Goal: Transaction & Acquisition: Purchase product/service

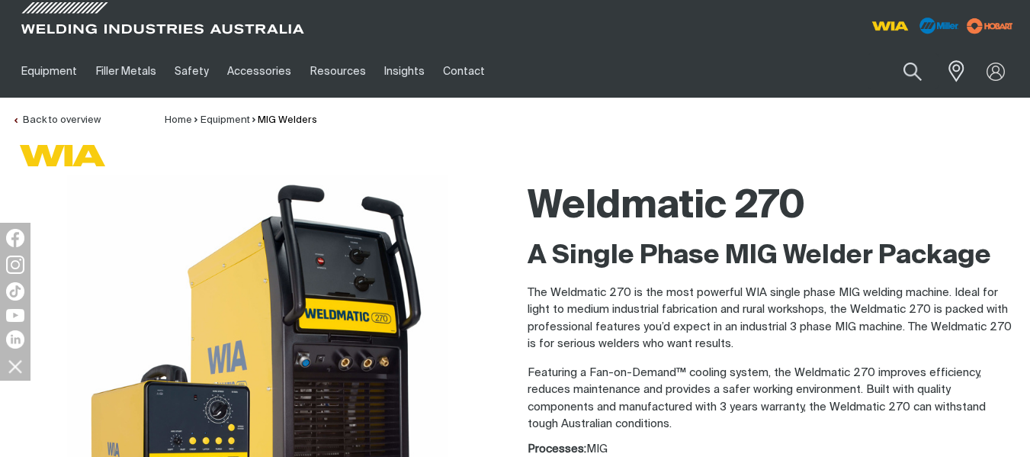
scroll to position [152, 0]
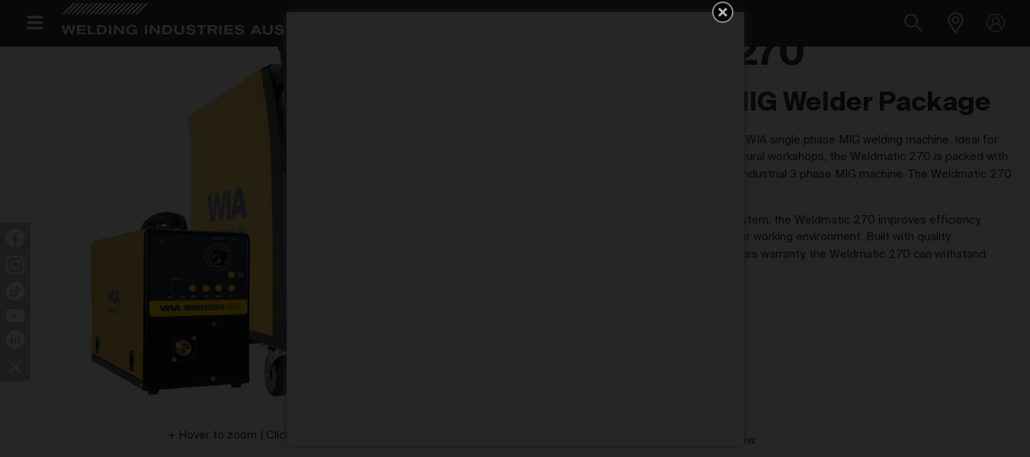
click at [723, 11] on icon "Get 5 WIA Welding Guides Free!" at bounding box center [722, 12] width 9 height 9
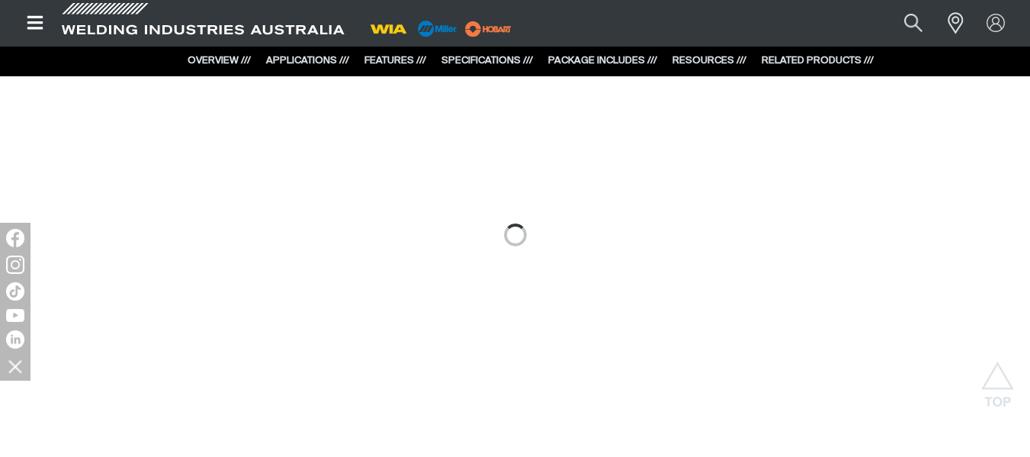
scroll to position [1424, 0]
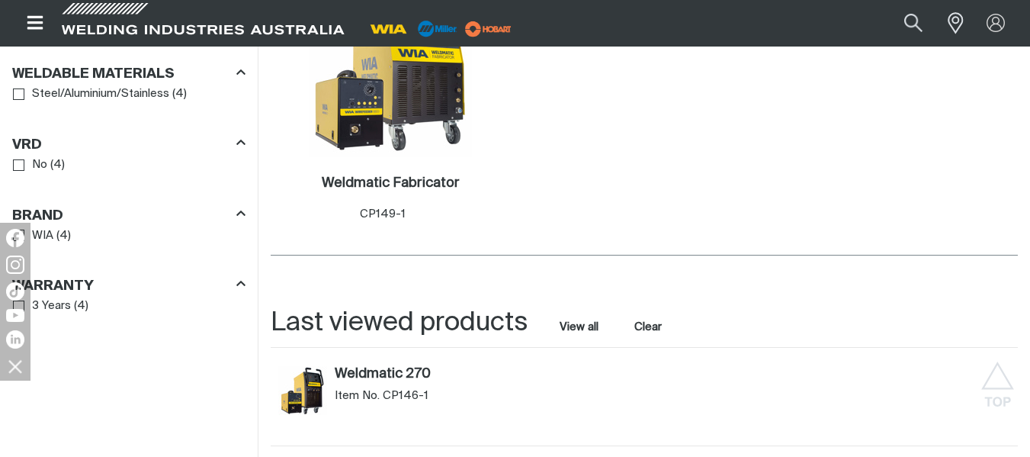
scroll to position [1302, 0]
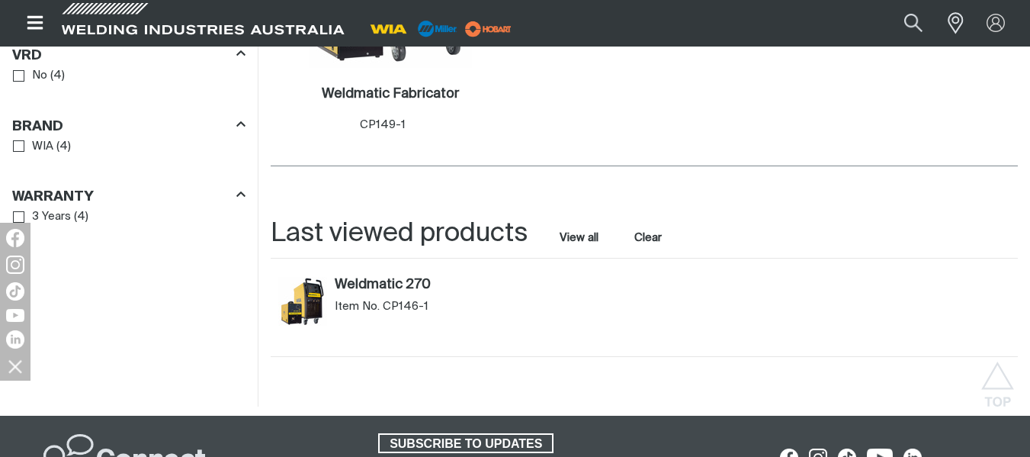
click at [312, 291] on img "Weldmatic 270 (CP146-1)" at bounding box center [302, 301] width 49 height 49
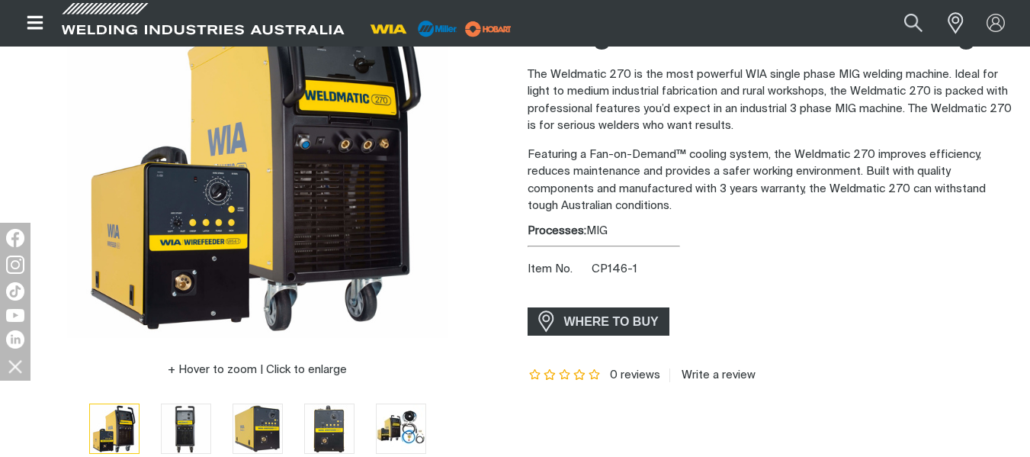
scroll to position [305, 0]
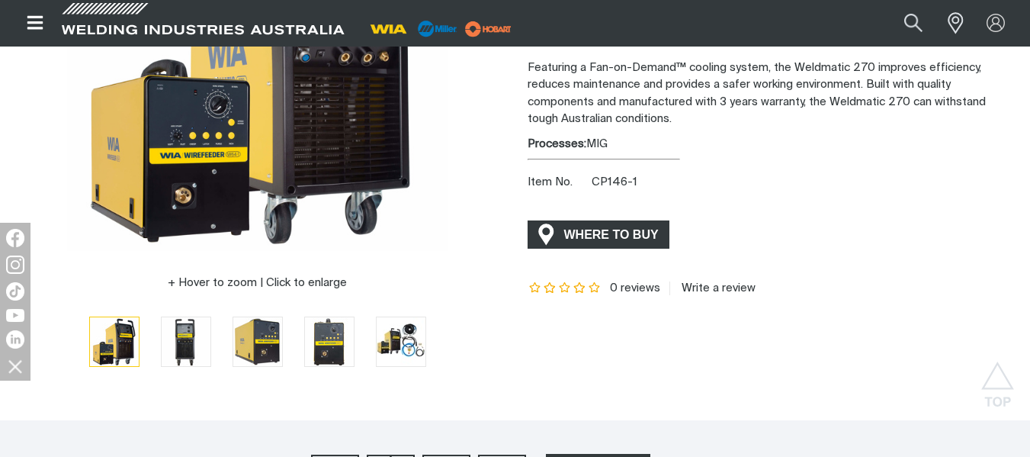
click at [580, 231] on span "WHERE TO BUY" at bounding box center [611, 235] width 114 height 24
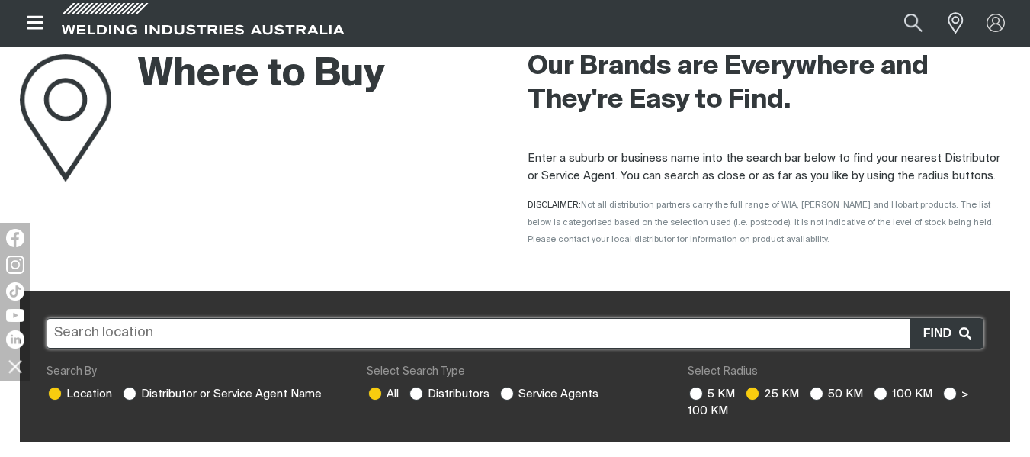
scroll to position [152, 0]
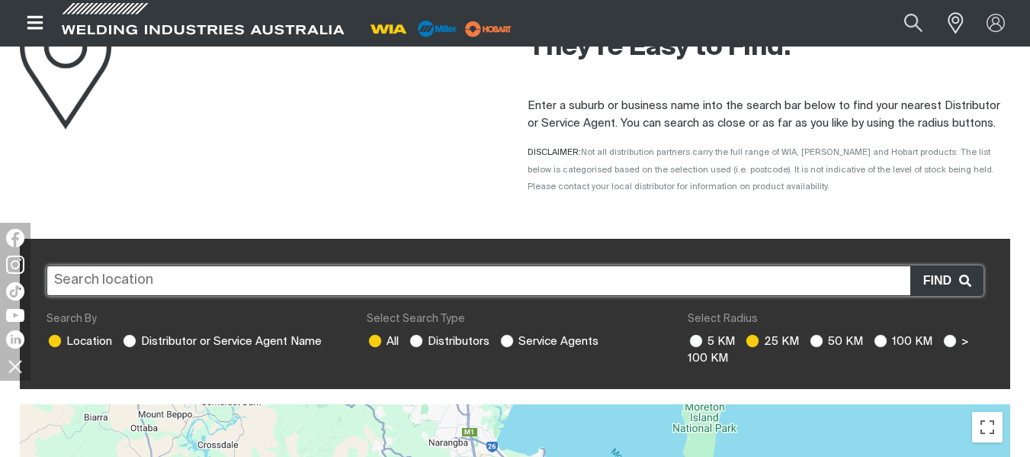
click at [228, 279] on input "text" at bounding box center [514, 280] width 937 height 30
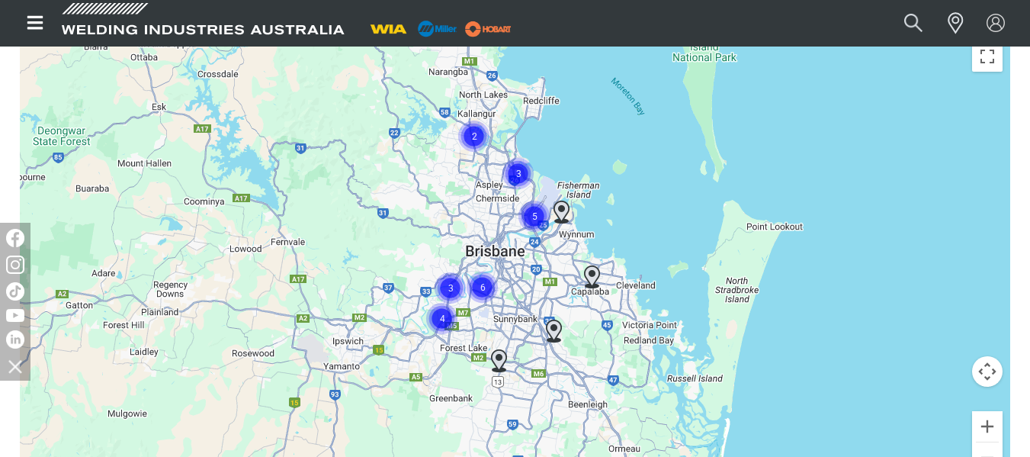
scroll to position [552, 0]
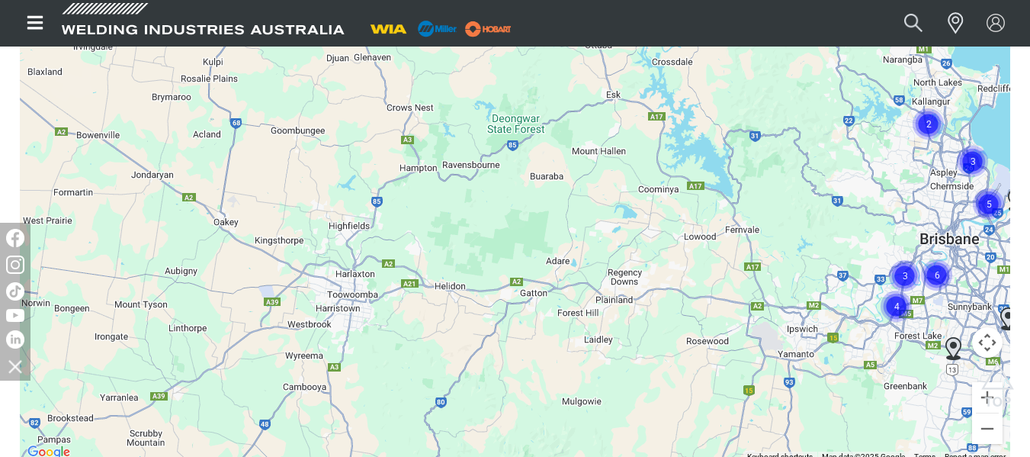
drag, startPoint x: 114, startPoint y: 312, endPoint x: 566, endPoint y: 326, distance: 451.4
click at [570, 327] on div at bounding box center [515, 233] width 990 height 457
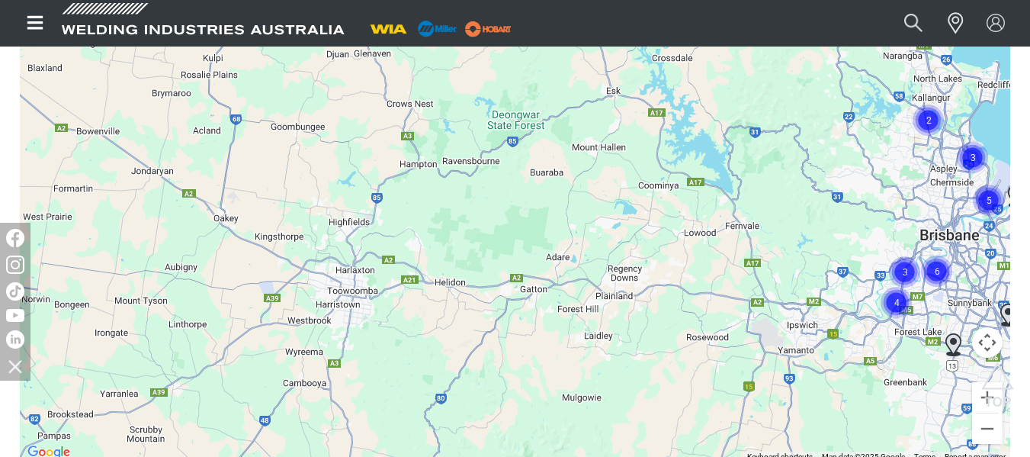
click at [344, 300] on div at bounding box center [515, 233] width 990 height 457
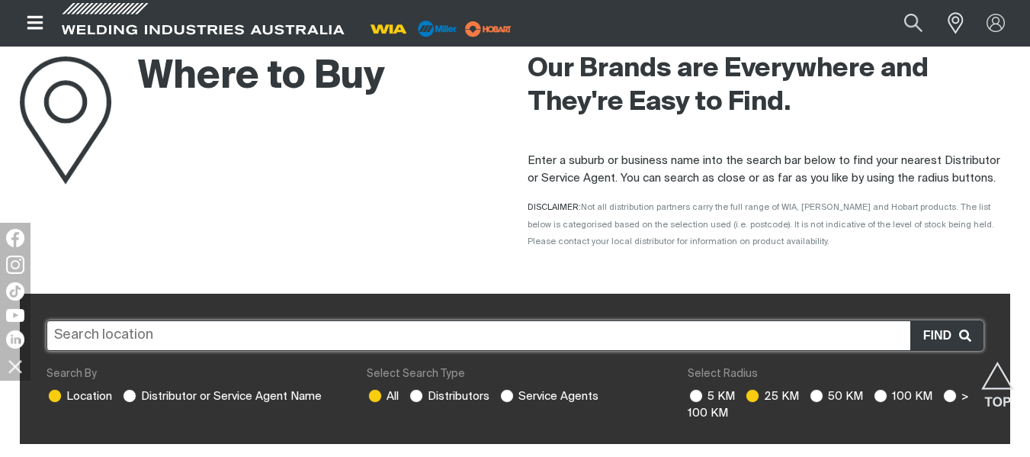
scroll to position [0, 0]
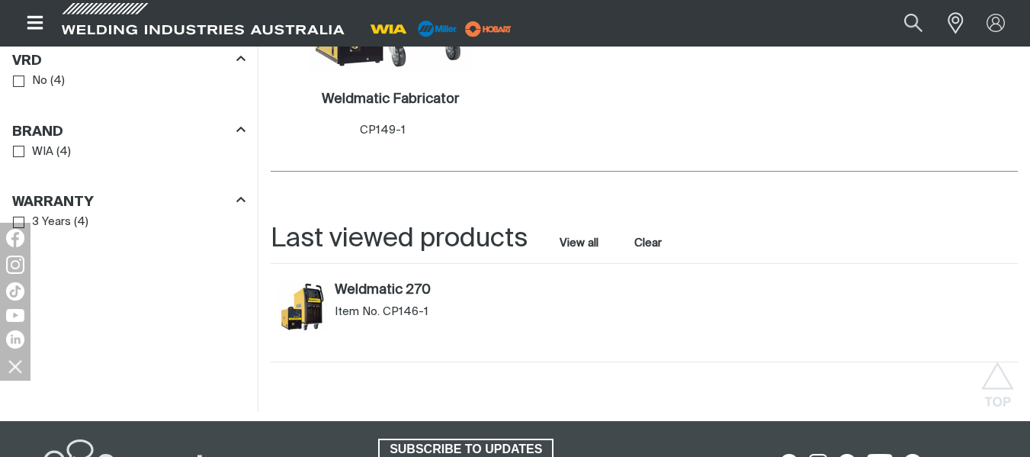
scroll to position [1302, 0]
